Goal: Task Accomplishment & Management: Manage account settings

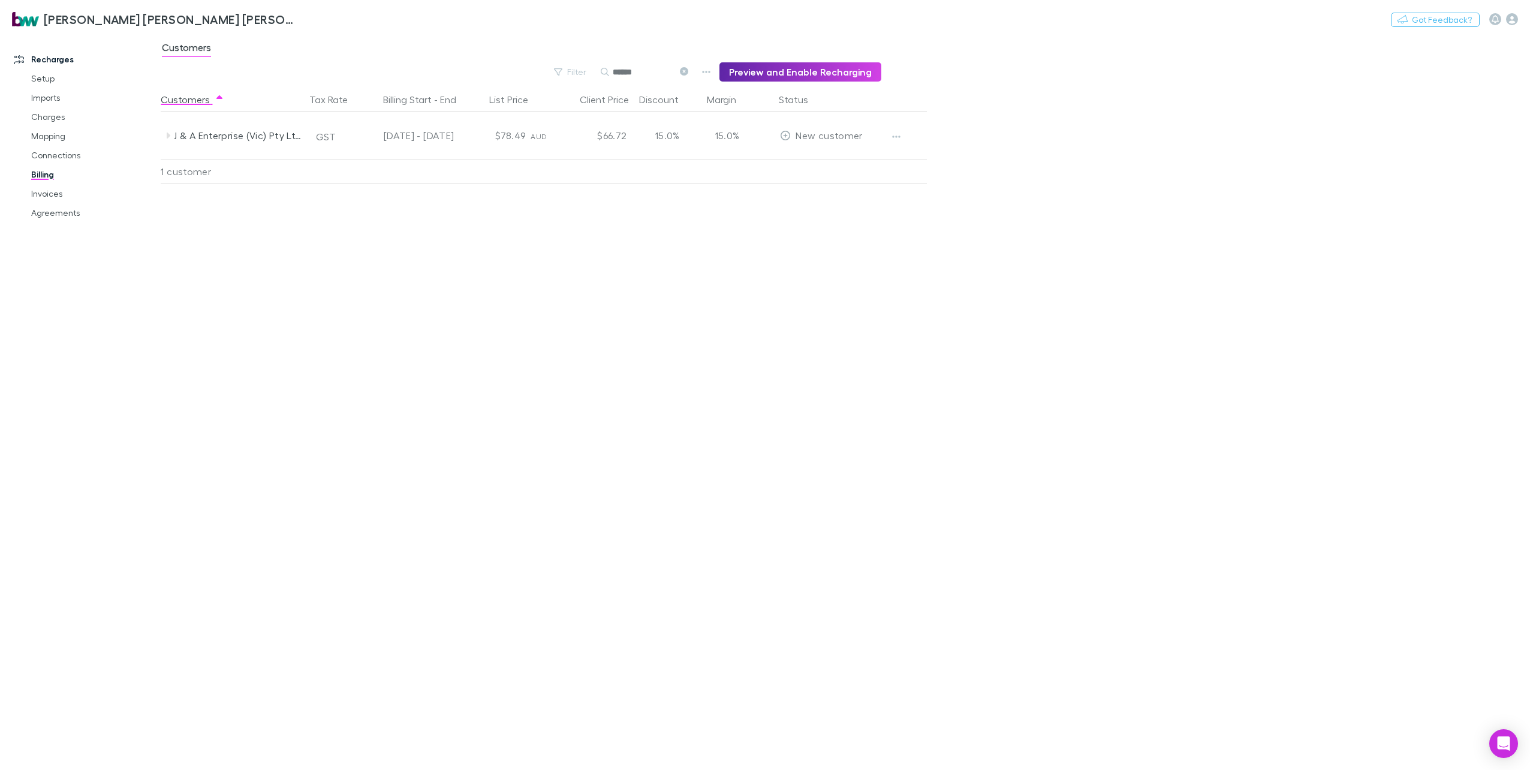
click at [688, 70] on icon at bounding box center [684, 71] width 8 height 8
click at [638, 72] on button "Search" at bounding box center [619, 72] width 38 height 1
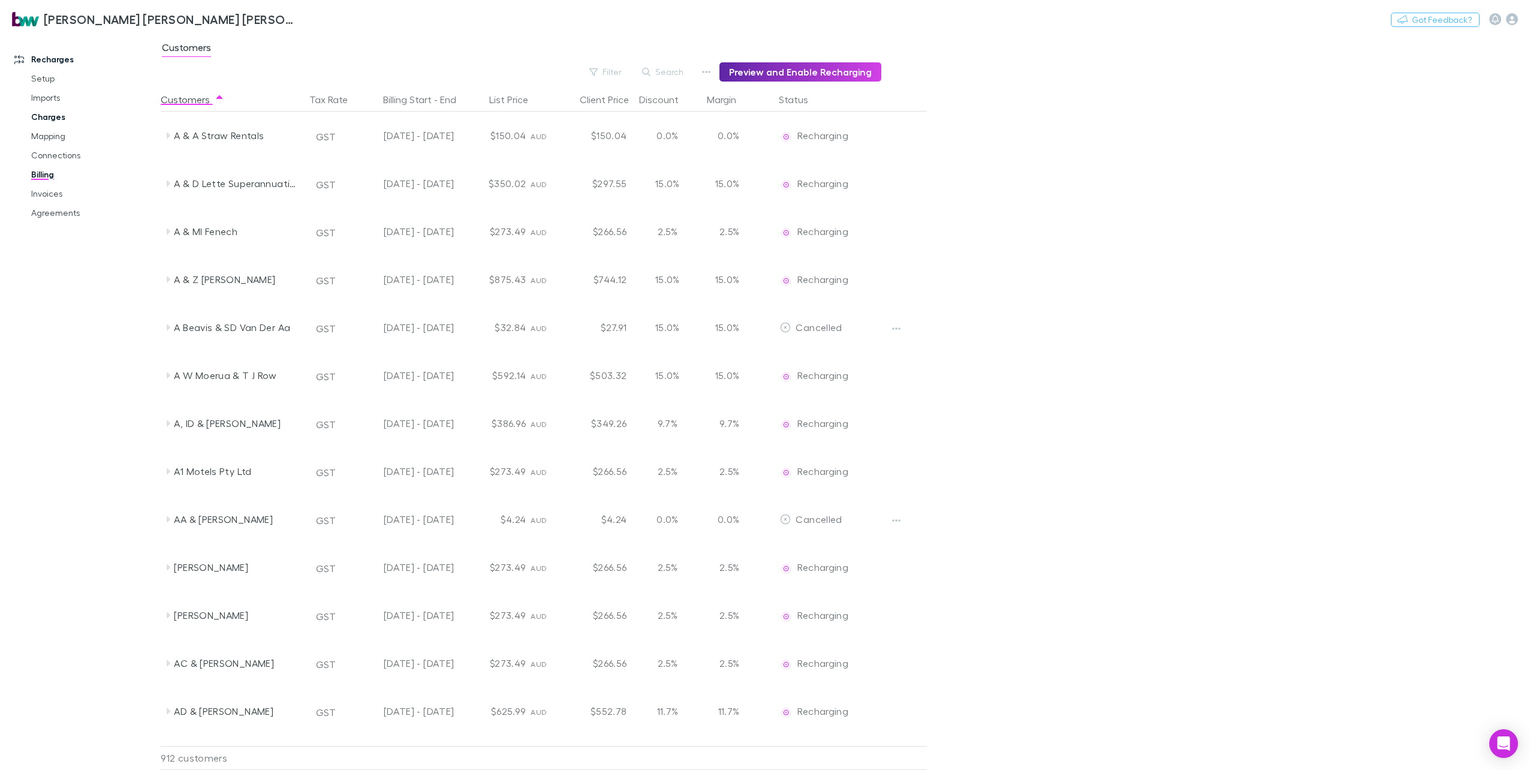
click at [47, 114] on link "Charges" at bounding box center [93, 116] width 148 height 19
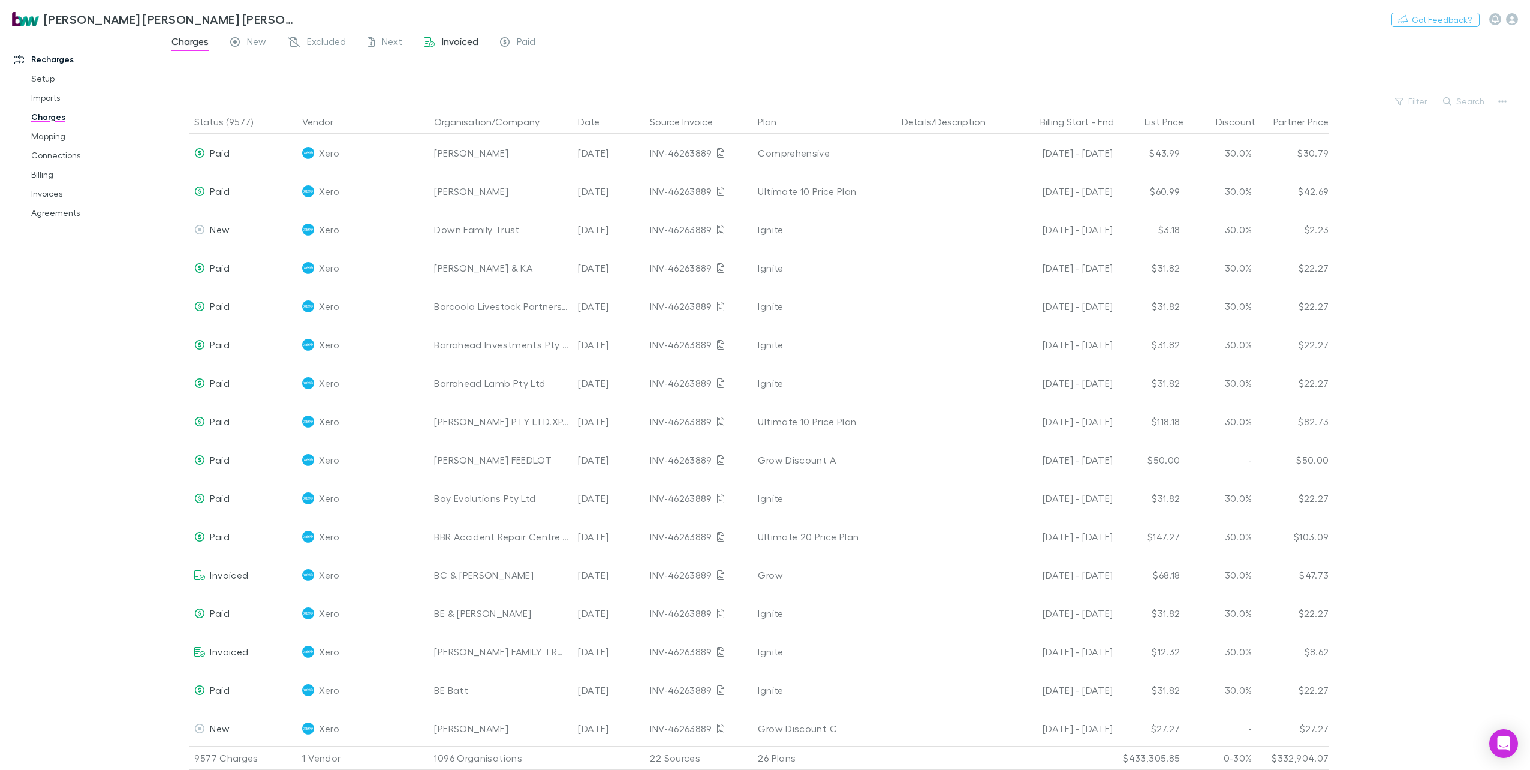
click at [250, 44] on span "New" at bounding box center [256, 43] width 19 height 16
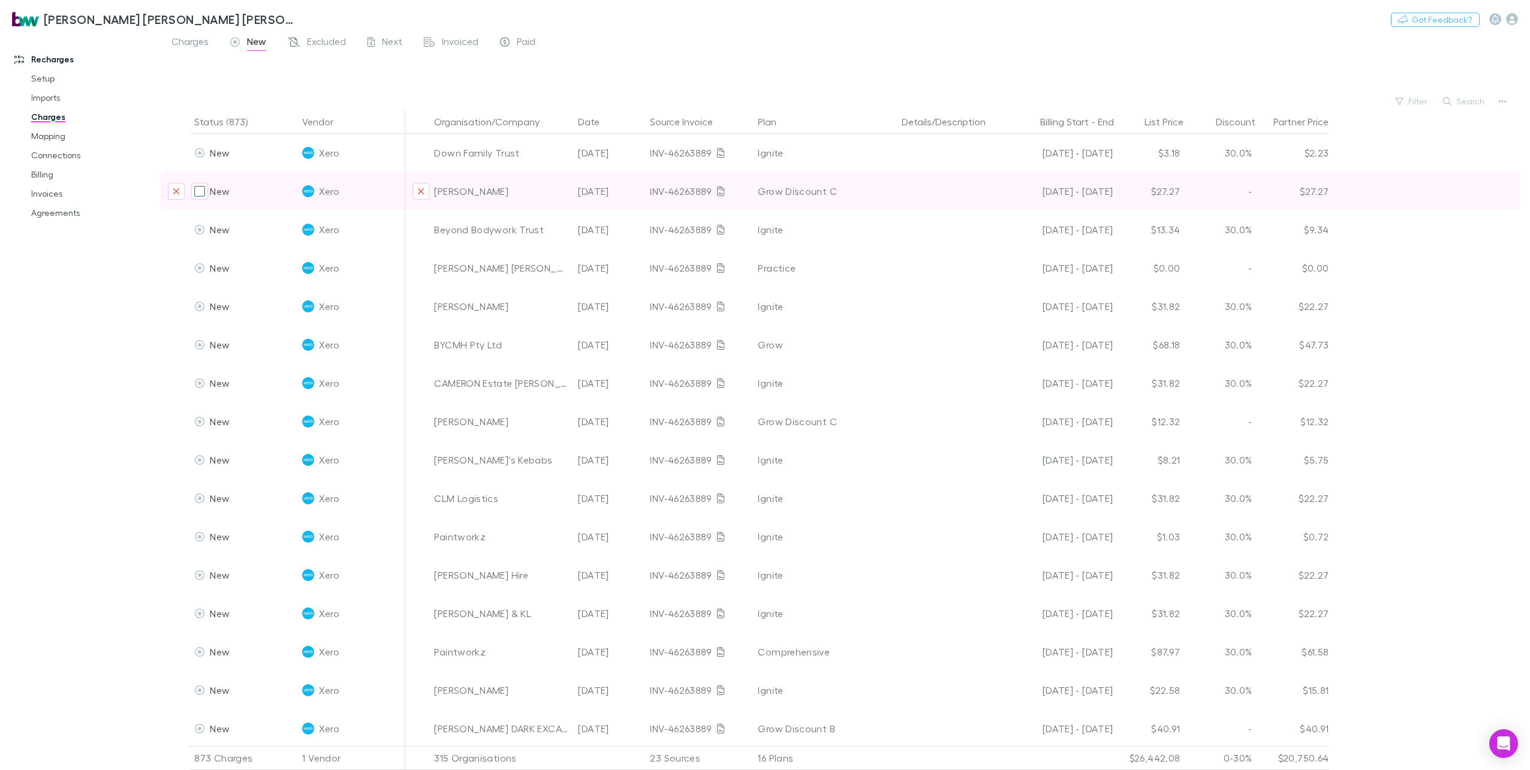
click at [1016, 194] on div "[DATE] - [DATE]" at bounding box center [1061, 191] width 103 height 38
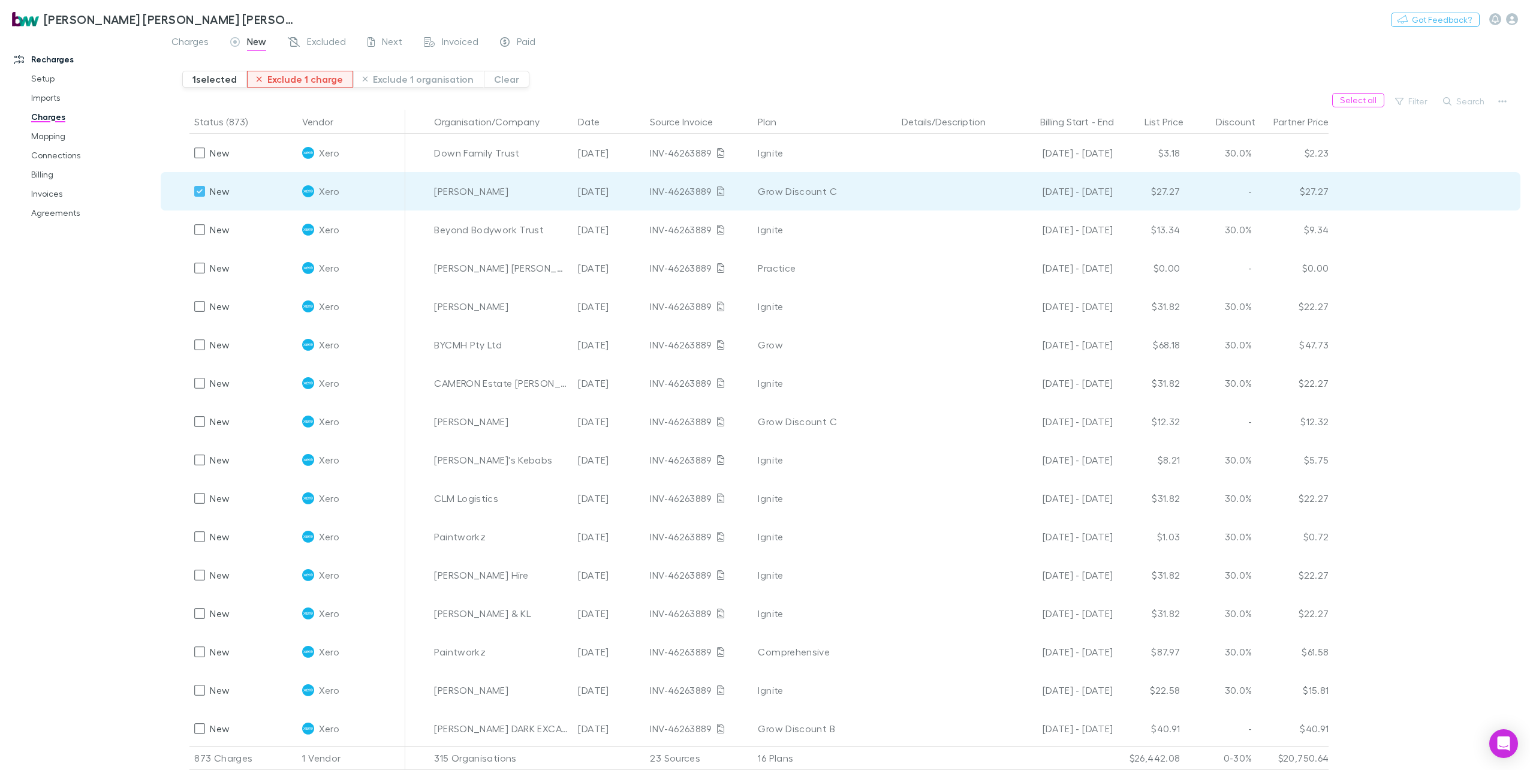
click at [300, 73] on button "Exclude 1 charge" at bounding box center [300, 79] width 106 height 17
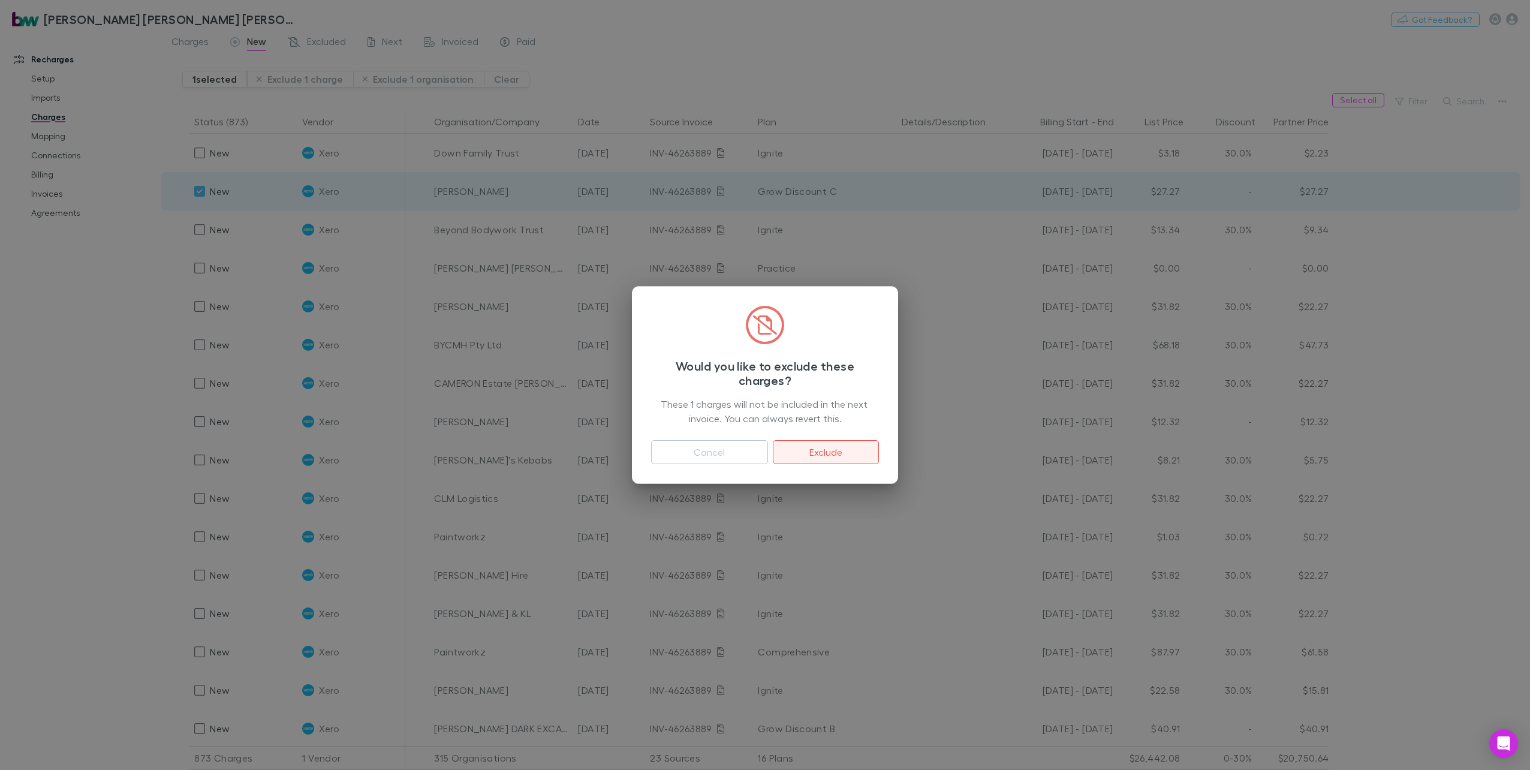
click at [818, 451] on button "Exclude" at bounding box center [826, 452] width 106 height 24
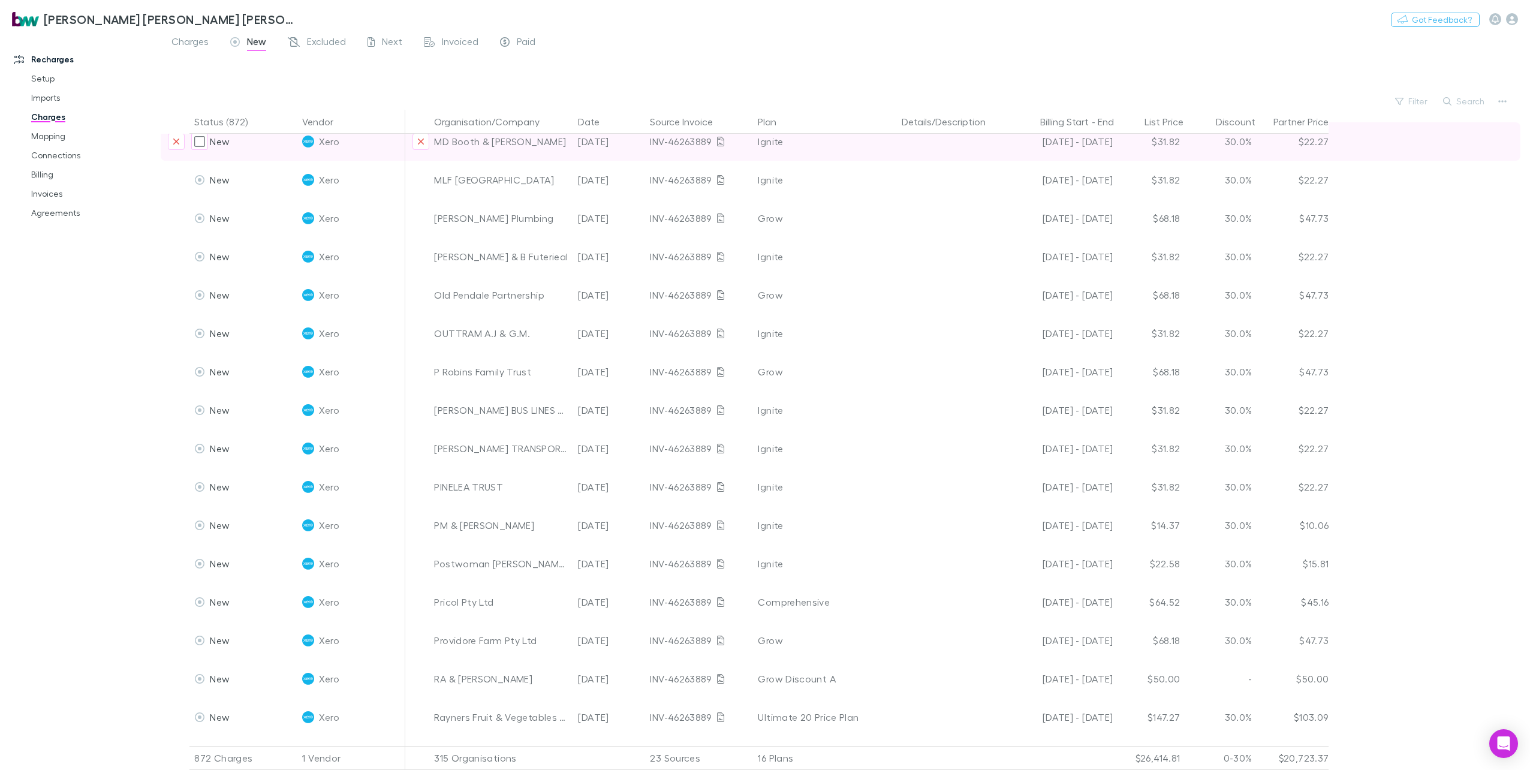
scroll to position [1858, 0]
